Goal: Transaction & Acquisition: Book appointment/travel/reservation

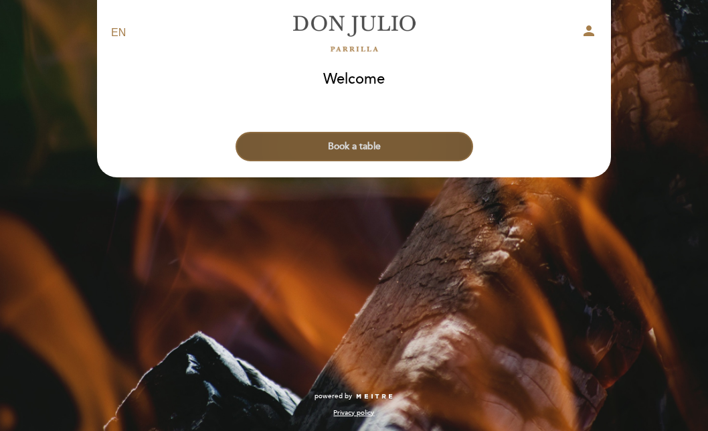
click at [345, 134] on button "Book a table" at bounding box center [355, 146] width 238 height 29
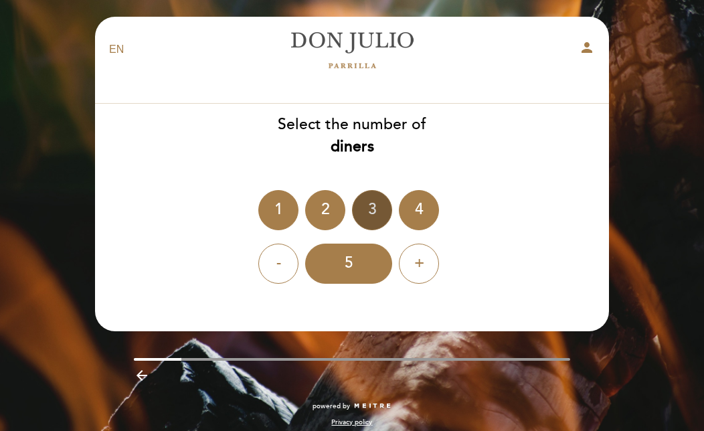
click at [357, 202] on div "3" at bounding box center [372, 210] width 40 height 40
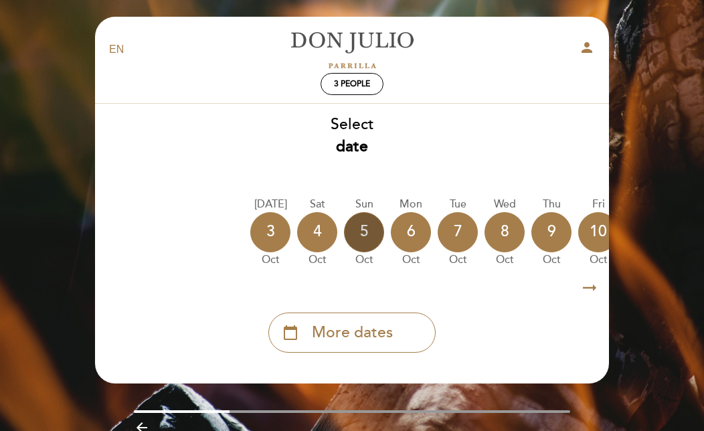
click at [376, 241] on div "5" at bounding box center [364, 232] width 40 height 40
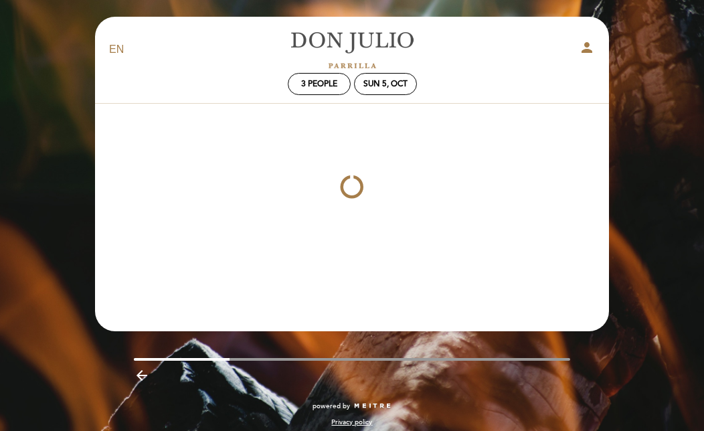
click at [376, 241] on div at bounding box center [351, 187] width 515 height 167
click at [404, 74] on div "Sun 5, Oct" at bounding box center [385, 84] width 63 height 22
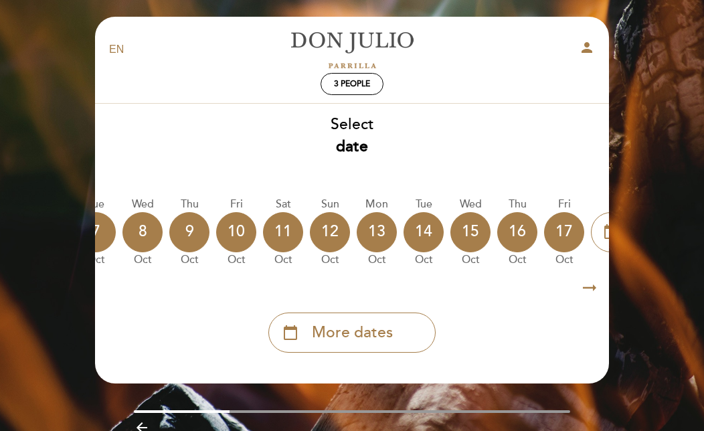
scroll to position [0, 393]
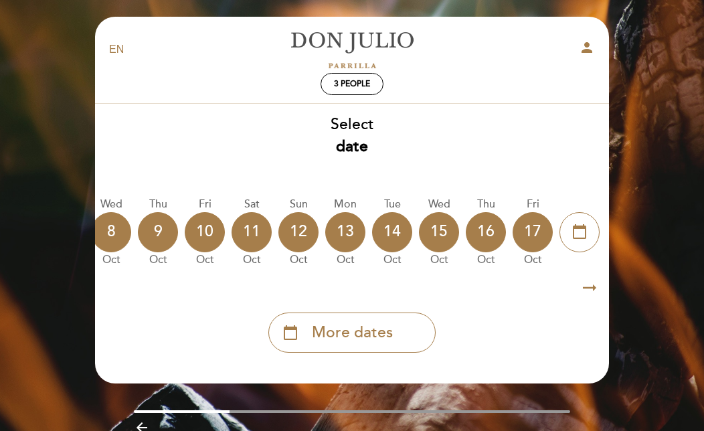
click at [507, 236] on div "Today 3 Oct Sat 4 Oct Sun 5 Oct Mon 6 Oct Tue 7 Oct Wed 8 Oct Thu 9 Oct Fri 10 …" at bounding box center [351, 232] width 515 height 84
click at [484, 232] on div "16" at bounding box center [486, 232] width 40 height 40
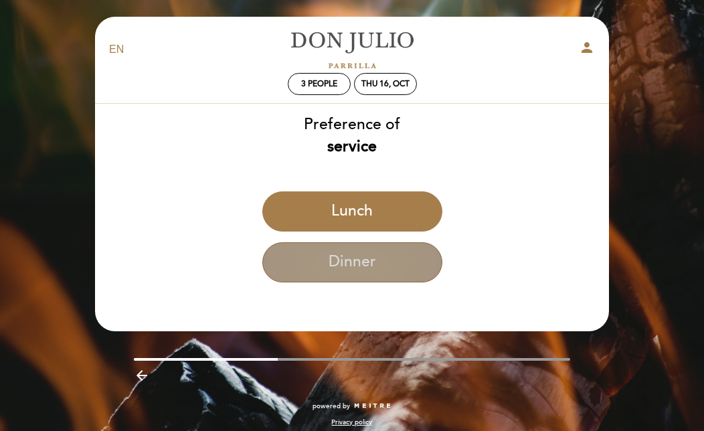
click at [381, 274] on button "Dinner" at bounding box center [352, 262] width 180 height 40
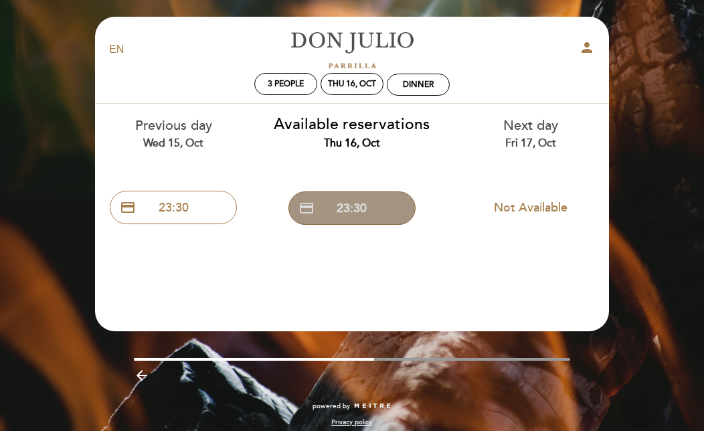
click at [377, 219] on button "credit_card 23:30" at bounding box center [351, 207] width 127 height 33
